Goal: Transaction & Acquisition: Obtain resource

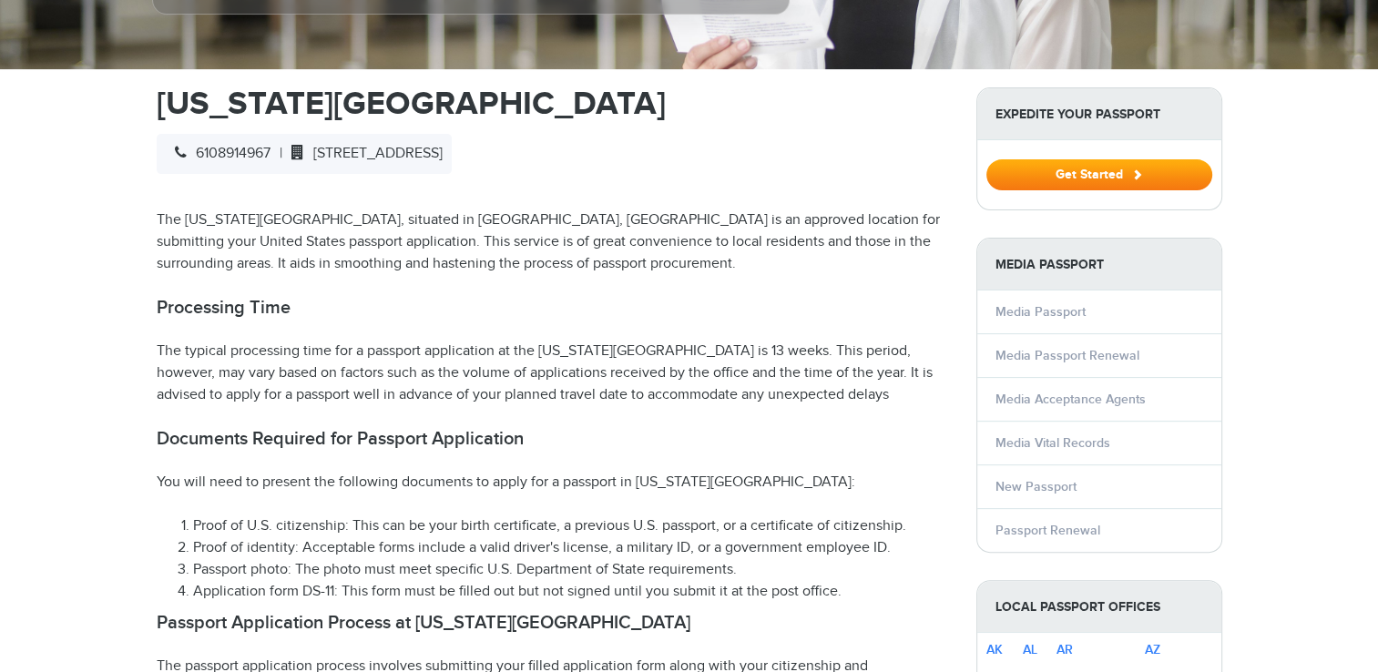
select select "**********"
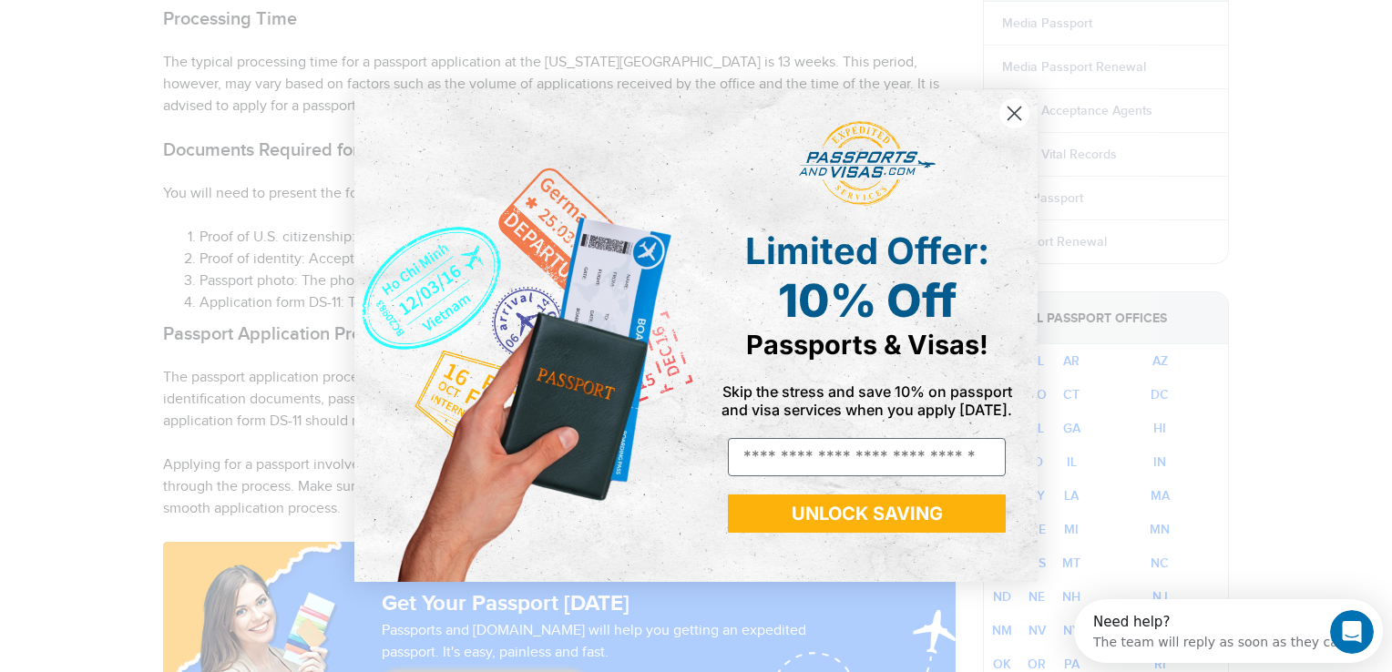
click at [1018, 117] on icon "Close dialog" at bounding box center [1015, 114] width 13 height 13
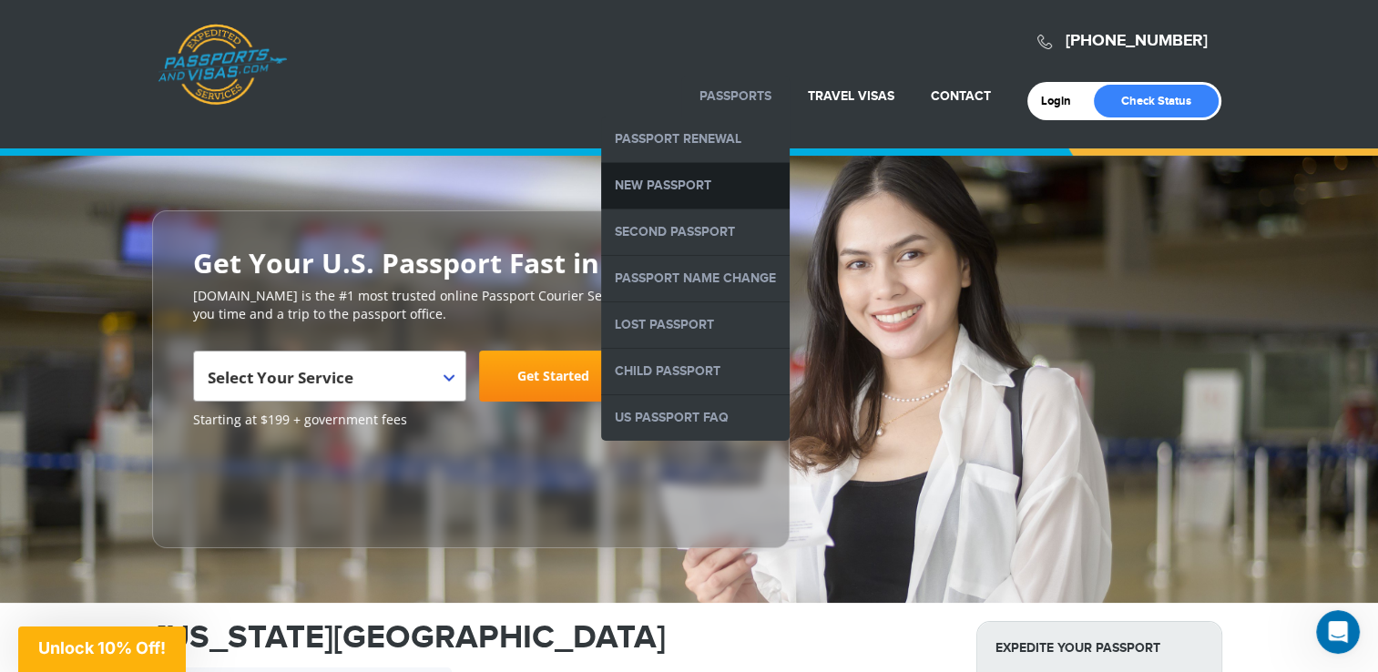
click at [694, 184] on link "New Passport" at bounding box center [695, 186] width 189 height 46
